Goal: Find specific page/section: Find specific page/section

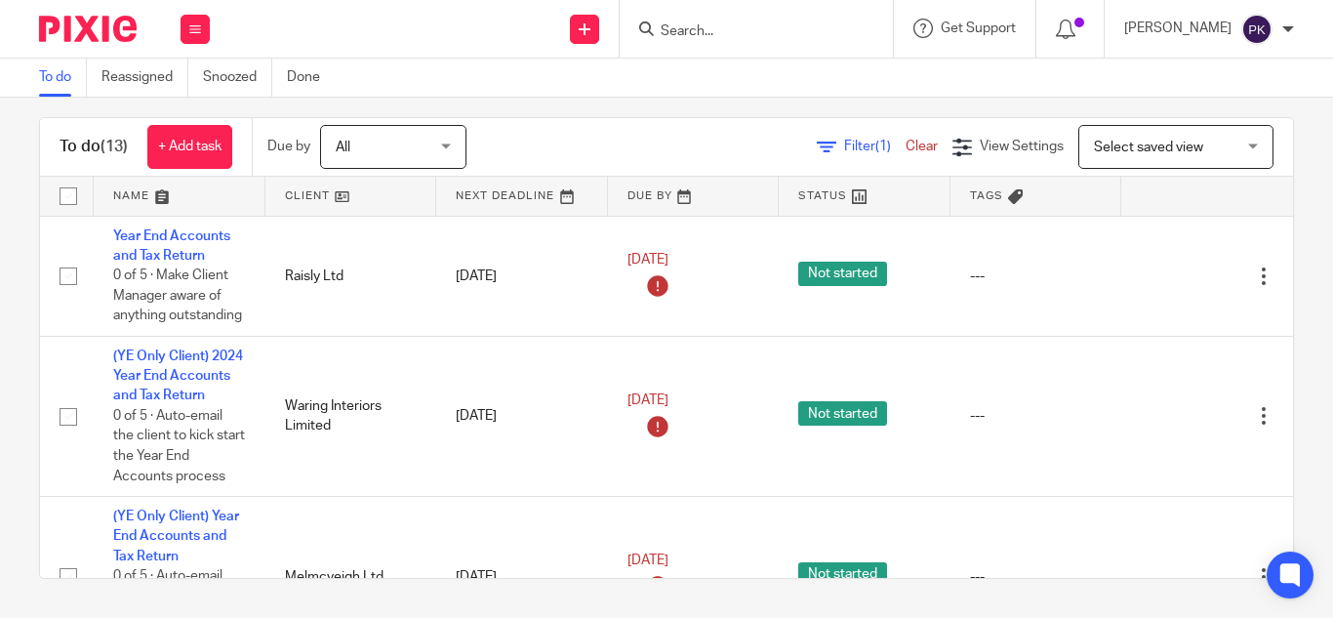
scroll to position [1645, 0]
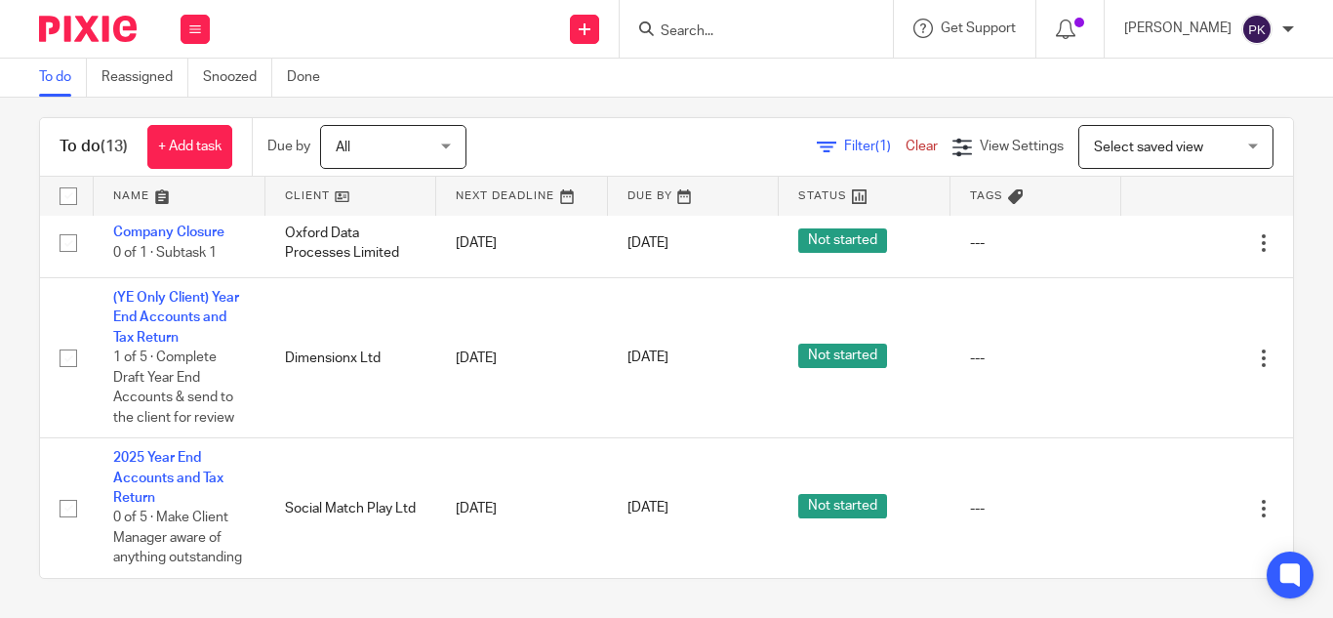
click at [675, 25] on input "Search" at bounding box center [747, 32] width 176 height 18
click at [746, 27] on input "RTB" at bounding box center [747, 32] width 176 height 18
type input "R"
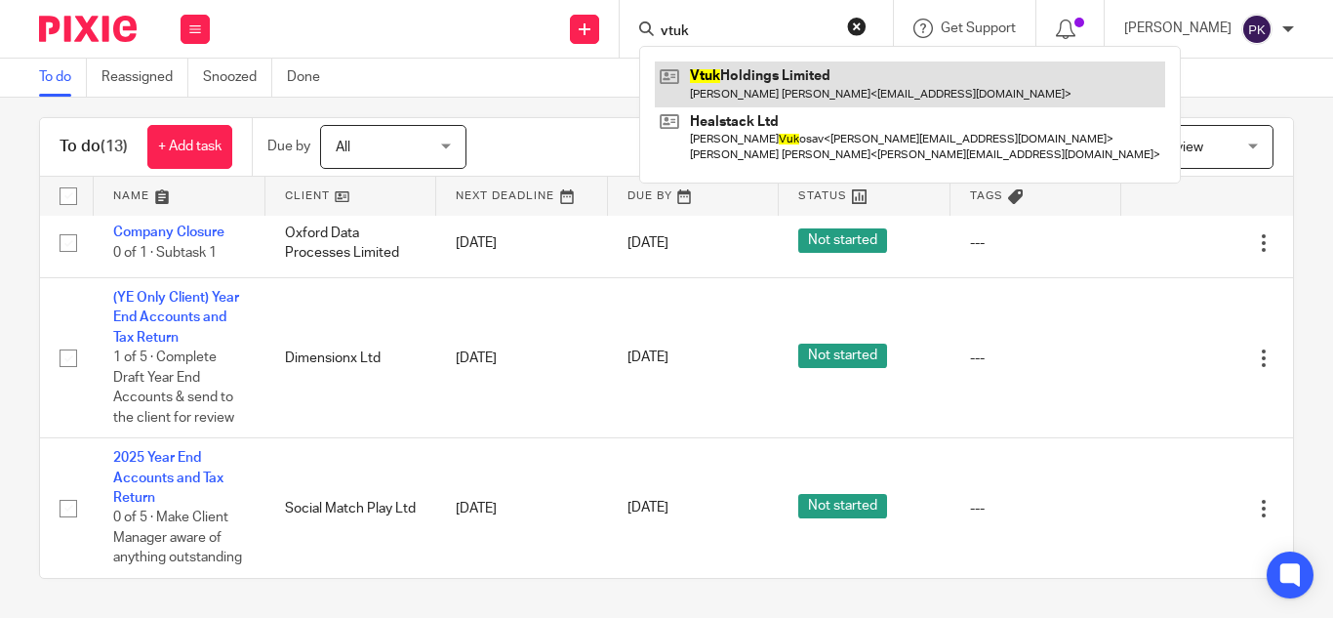
type input "vtuk"
click at [746, 100] on link at bounding box center [910, 83] width 510 height 45
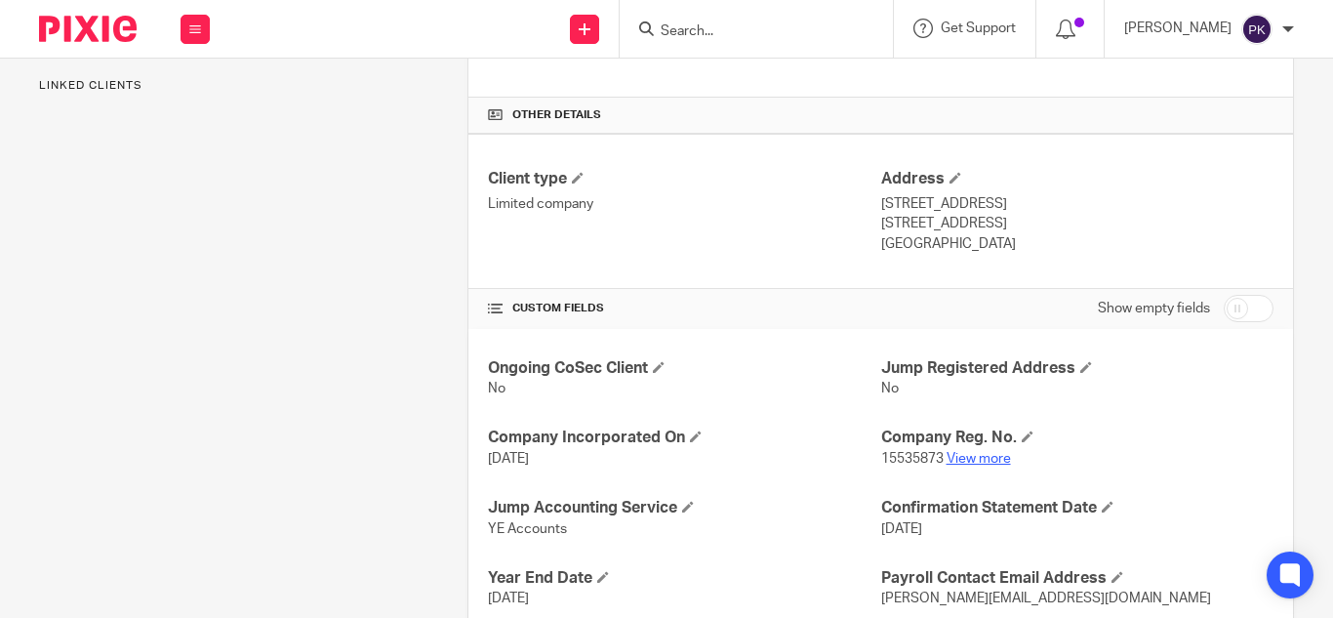
scroll to position [525, 0]
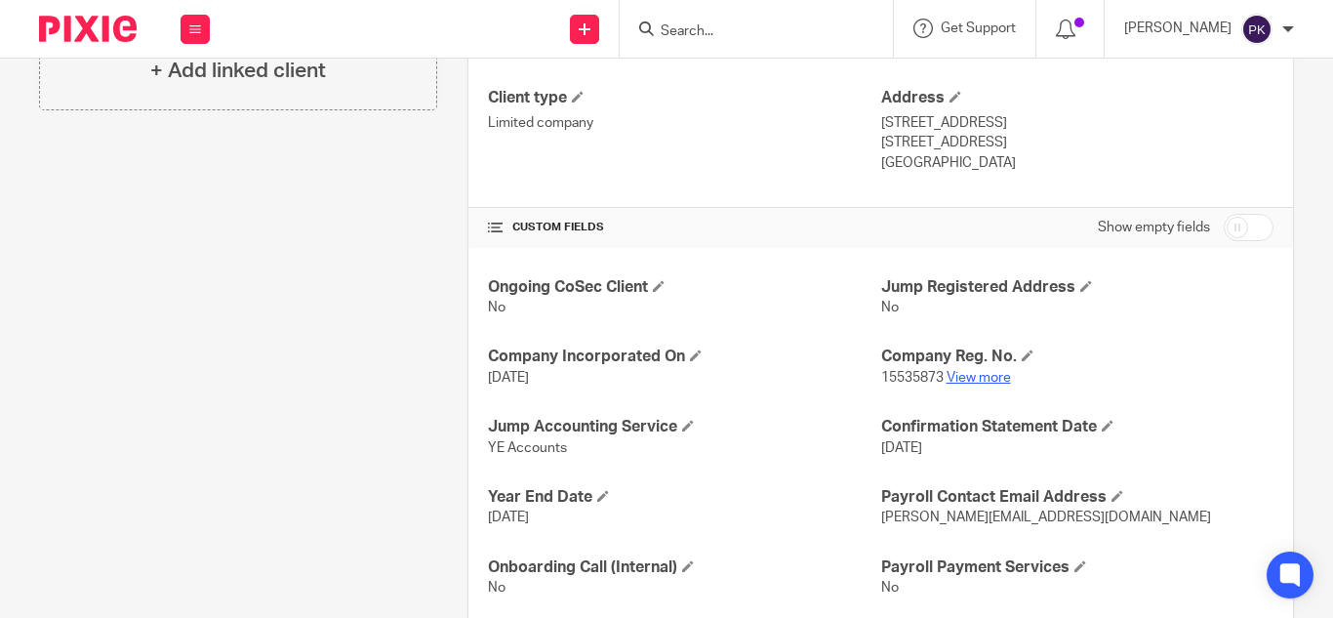
click at [991, 372] on link "View more" at bounding box center [979, 378] width 64 height 14
click at [704, 26] on input "Search" at bounding box center [747, 32] width 176 height 18
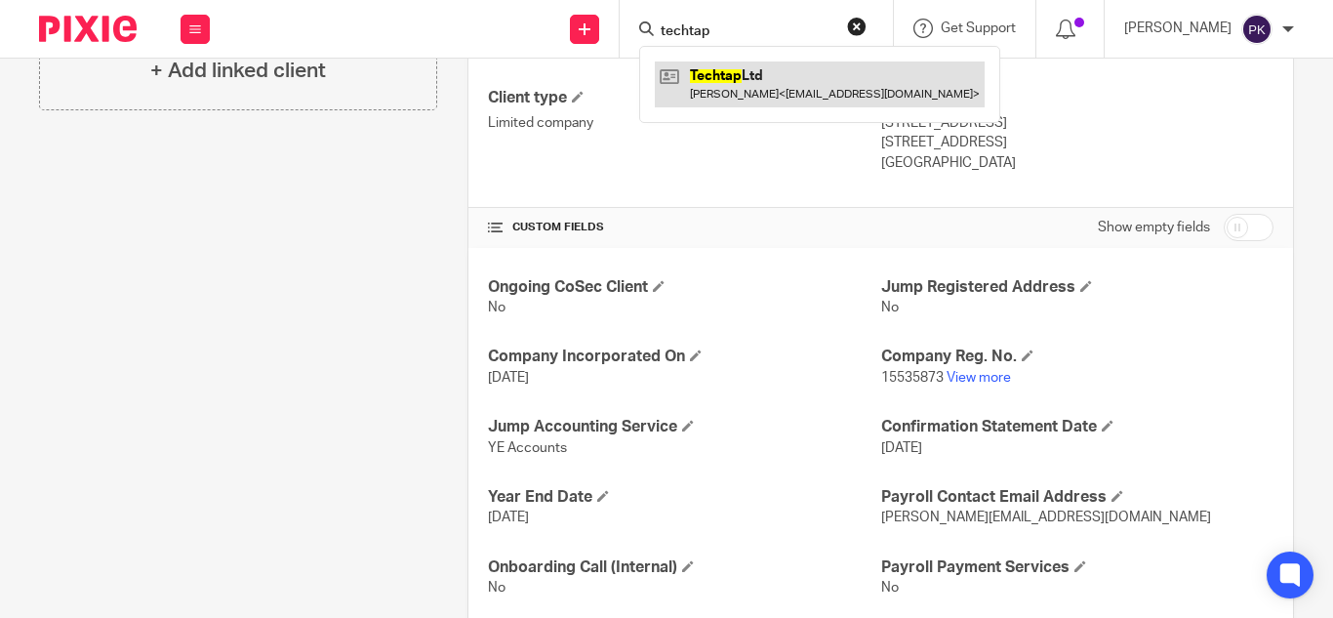
type input "techtap"
click at [718, 75] on link at bounding box center [820, 83] width 330 height 45
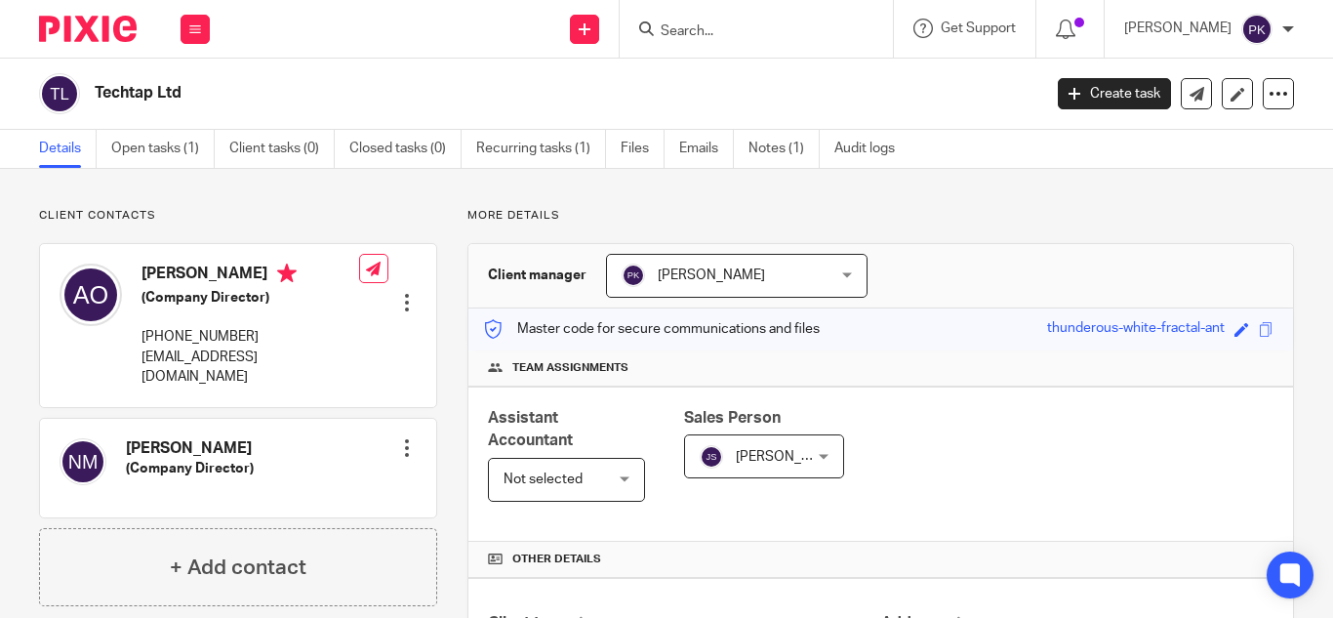
scroll to position [603, 0]
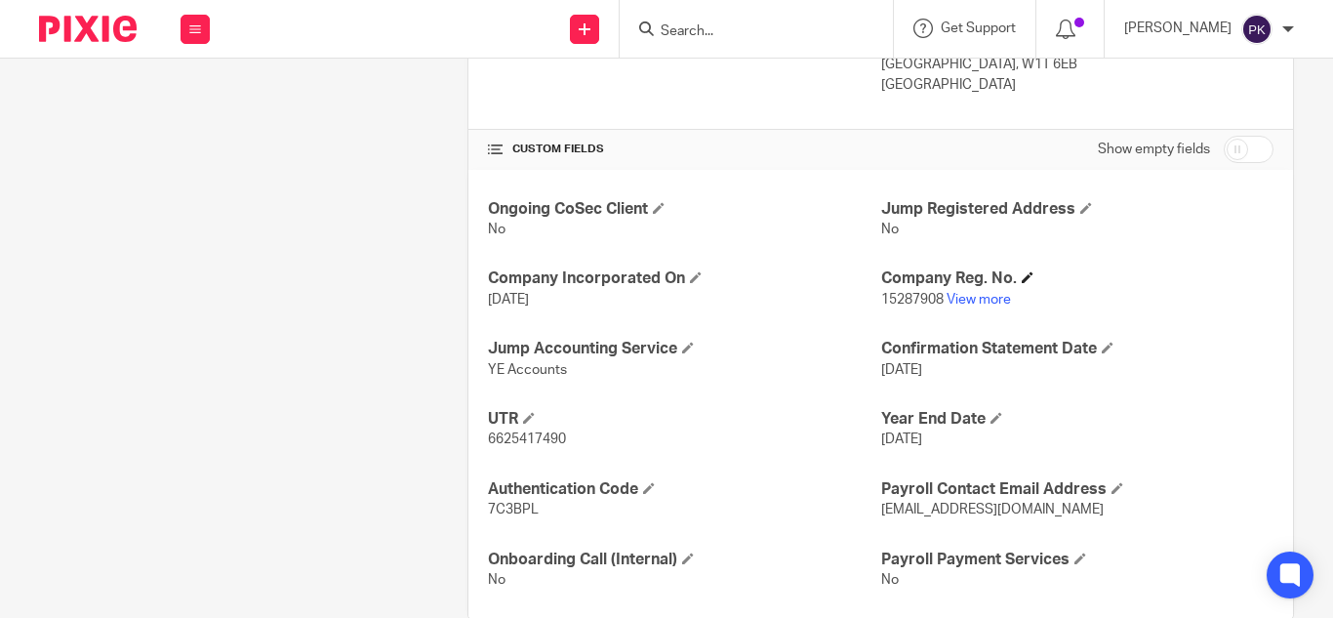
click at [973, 287] on h4 "Company Reg. No." at bounding box center [1077, 278] width 392 height 20
click at [969, 302] on link "View more" at bounding box center [979, 300] width 64 height 14
